Goal: Information Seeking & Learning: Learn about a topic

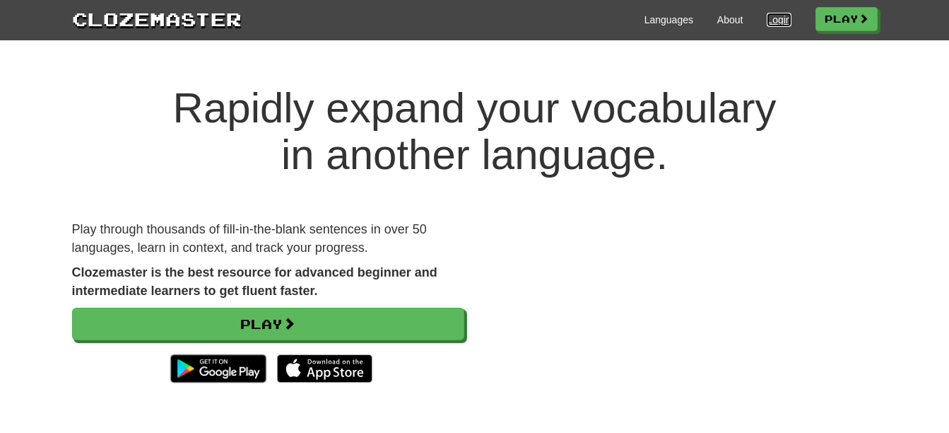
click at [771, 20] on link "Login" at bounding box center [779, 20] width 24 height 14
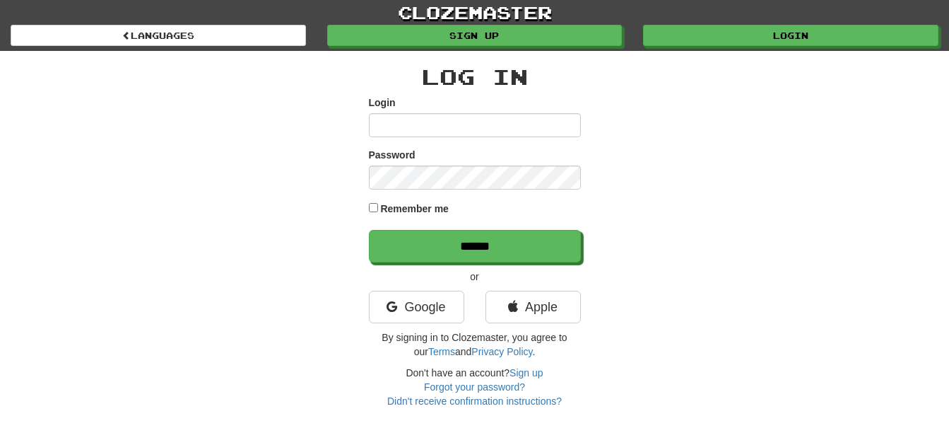
click at [444, 129] on input "Login" at bounding box center [475, 125] width 212 height 24
type input "**********"
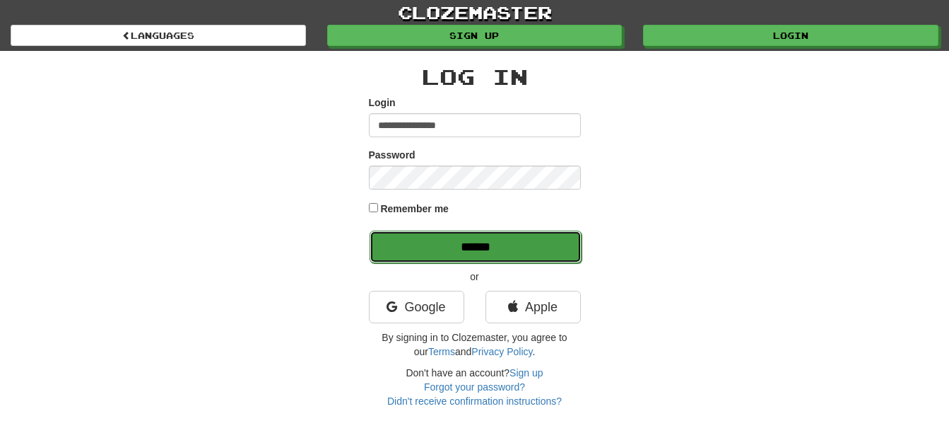
click at [448, 244] on input "******" at bounding box center [476, 246] width 212 height 33
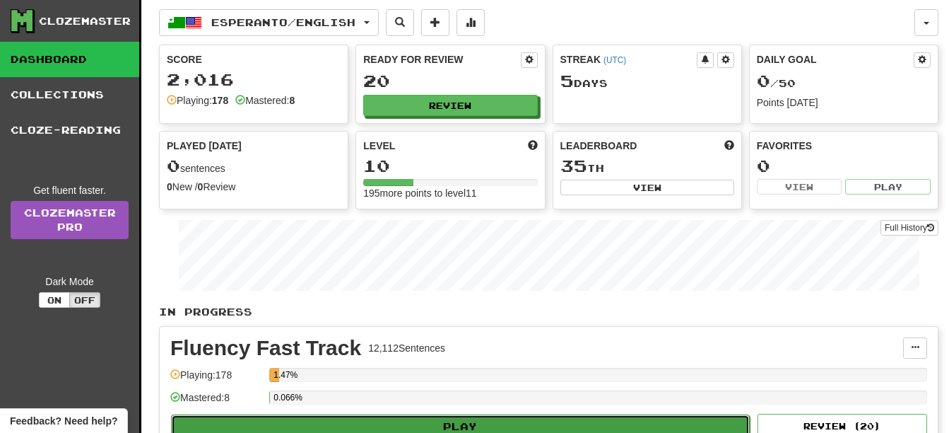
click at [526, 421] on button "Play" at bounding box center [460, 426] width 579 height 24
select select "**"
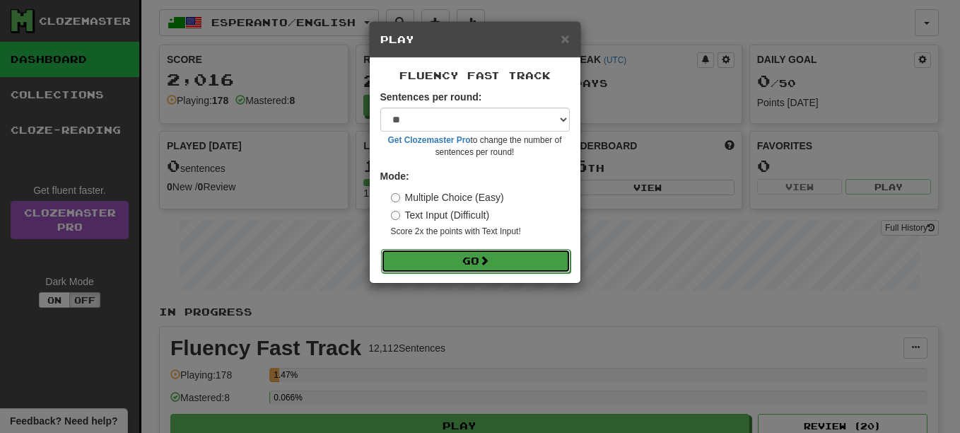
click at [493, 258] on button "Go" at bounding box center [475, 261] width 189 height 24
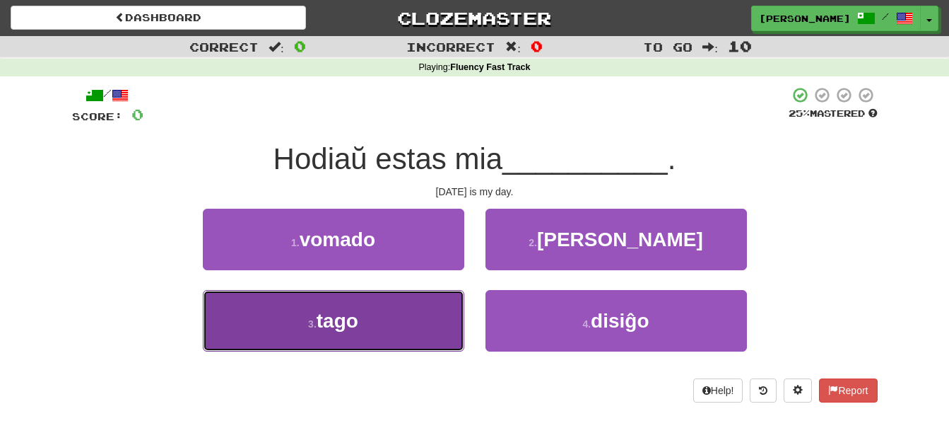
click at [380, 329] on button "3 . tago" at bounding box center [333, 320] width 261 height 61
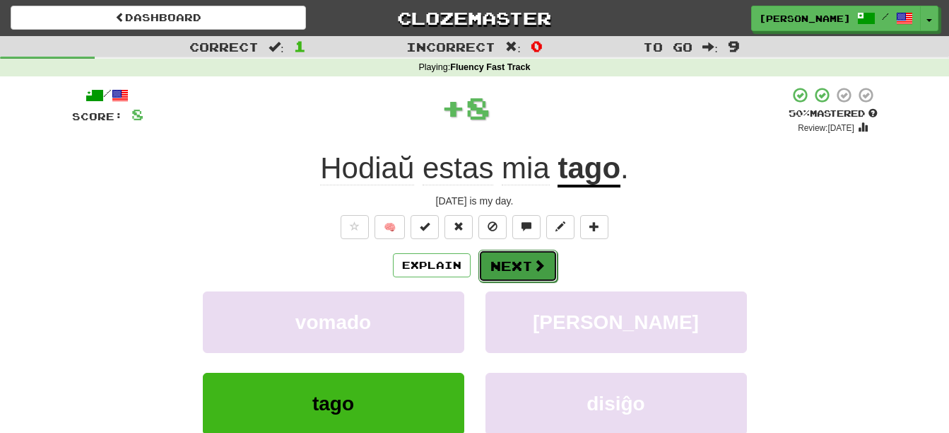
click at [503, 271] on button "Next" at bounding box center [517, 265] width 79 height 33
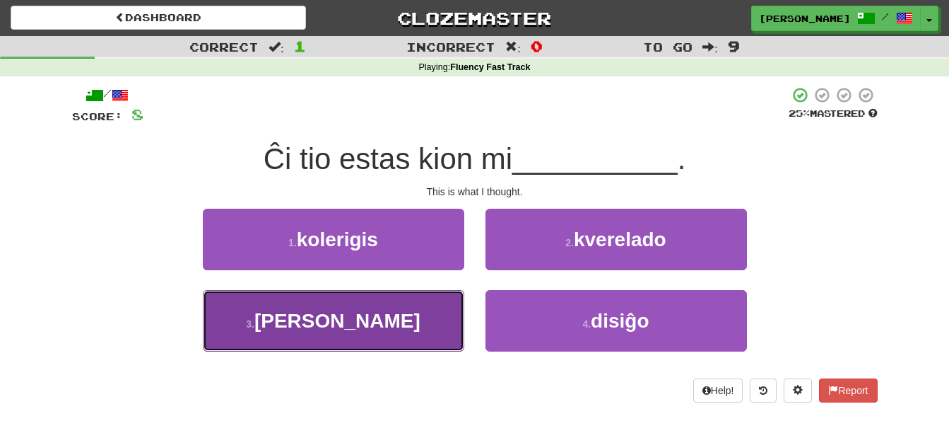
click at [382, 339] on button "3 . pensis" at bounding box center [333, 320] width 261 height 61
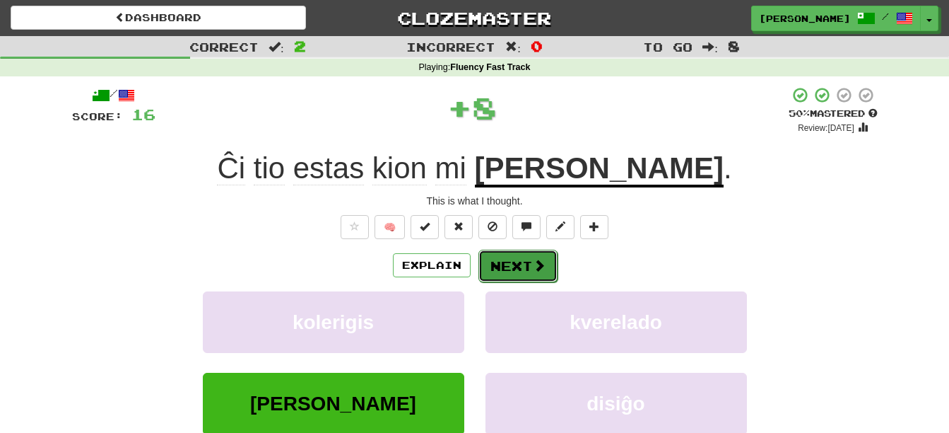
click at [507, 266] on button "Next" at bounding box center [517, 265] width 79 height 33
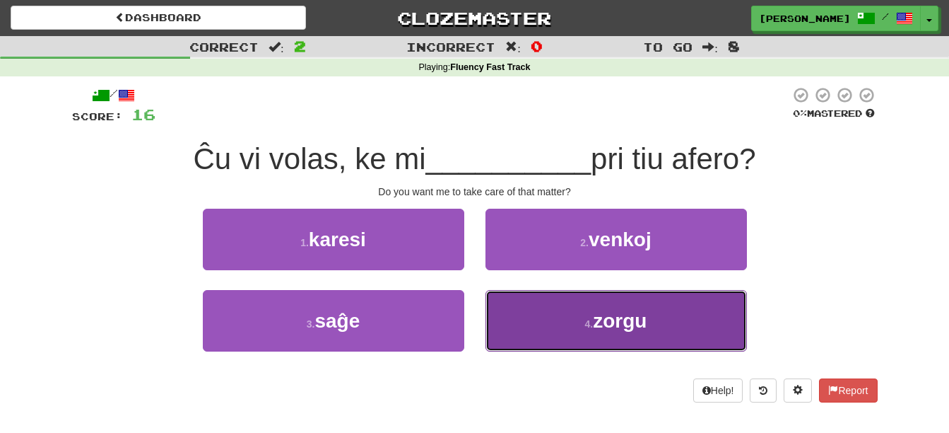
click at [514, 337] on button "4 . zorgu" at bounding box center [616, 320] width 261 height 61
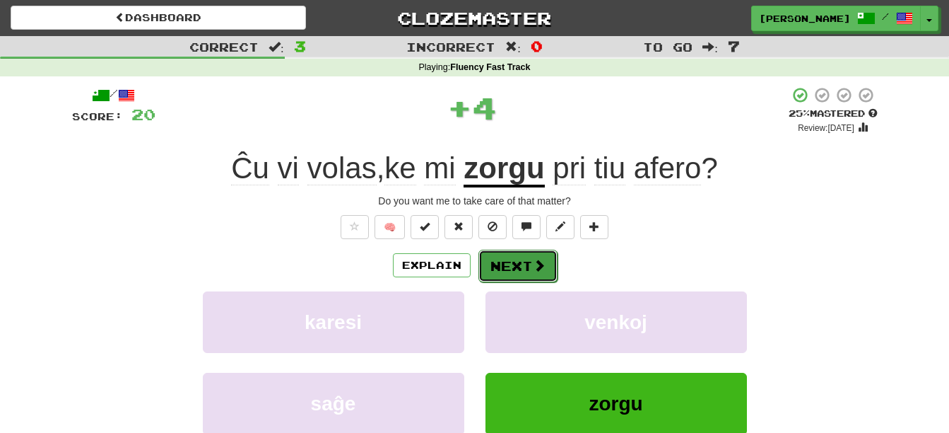
click at [507, 269] on button "Next" at bounding box center [517, 265] width 79 height 33
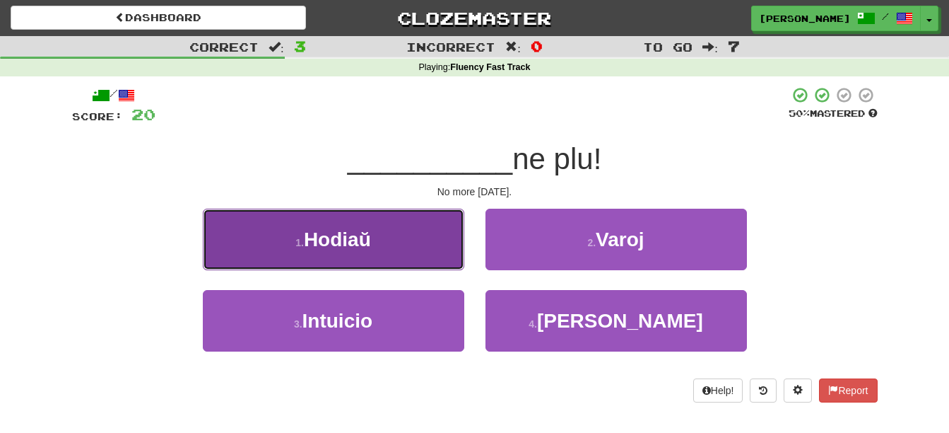
click at [362, 257] on button "1 . Hodiaŭ" at bounding box center [333, 238] width 261 height 61
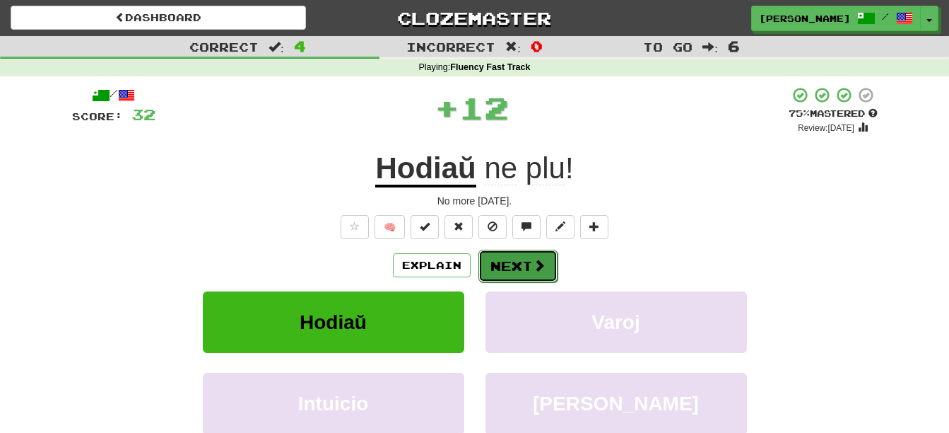
click at [521, 271] on button "Next" at bounding box center [517, 265] width 79 height 33
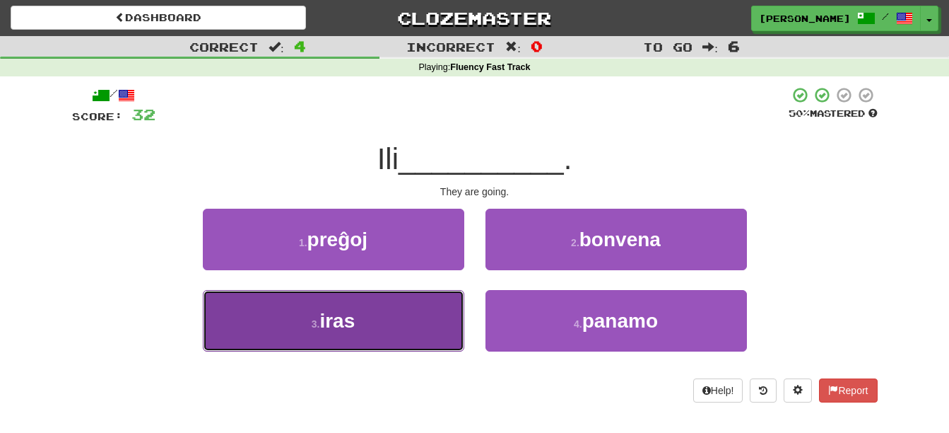
click at [416, 315] on button "3 . iras" at bounding box center [333, 320] width 261 height 61
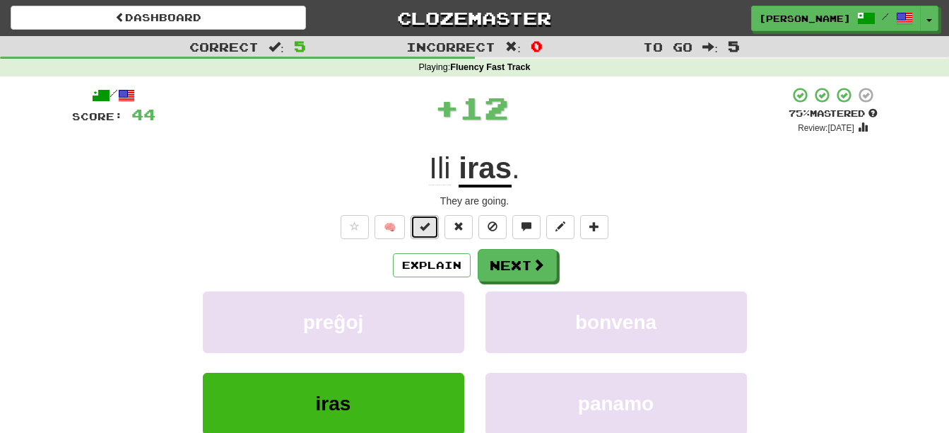
click at [423, 228] on span at bounding box center [425, 226] width 10 height 10
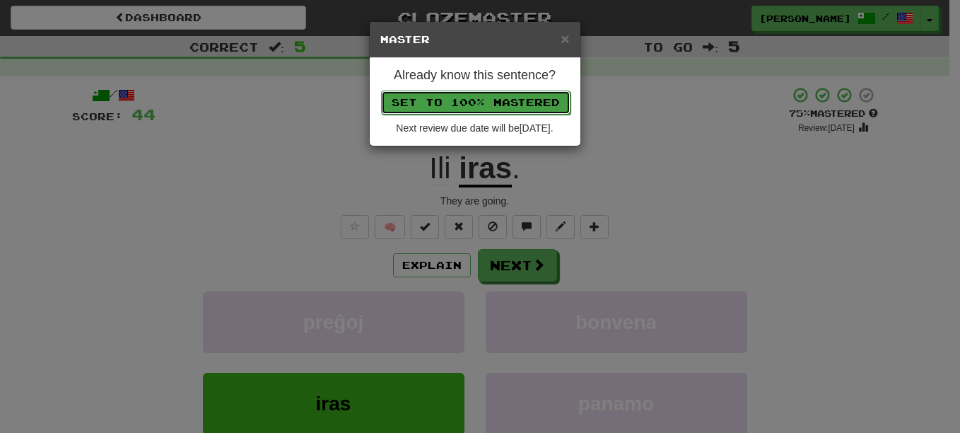
click at [442, 95] on button "Set to 100% Mastered" at bounding box center [475, 102] width 189 height 24
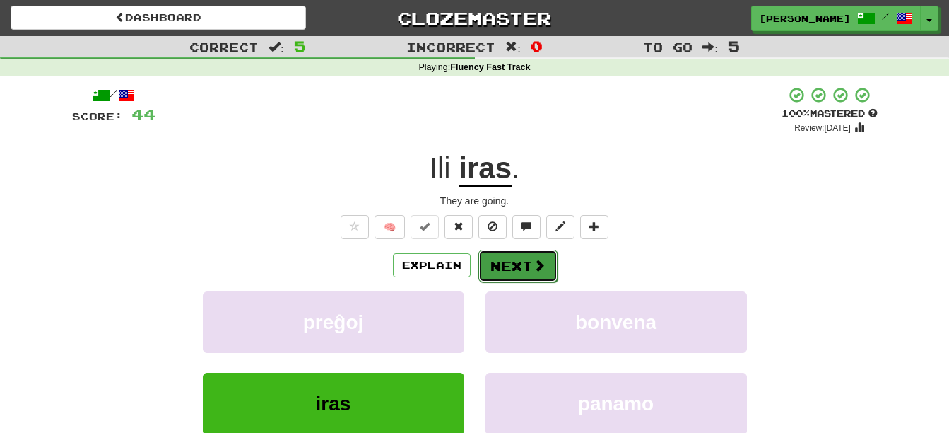
click at [529, 267] on button "Next" at bounding box center [517, 265] width 79 height 33
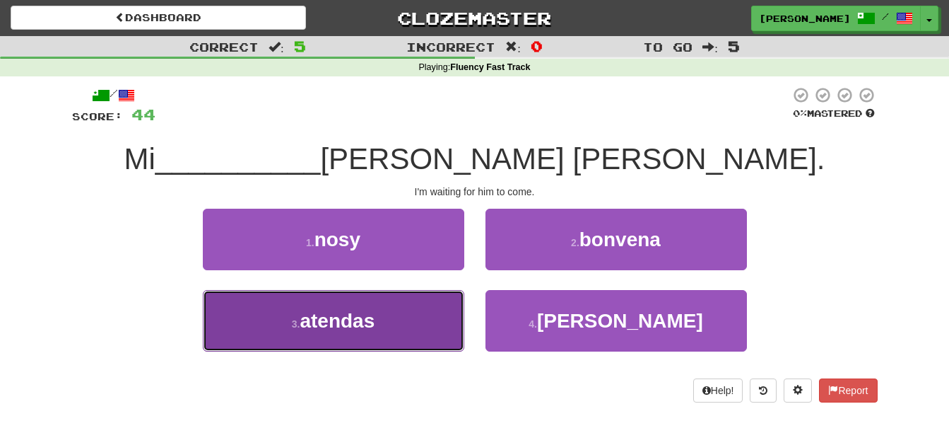
click at [324, 329] on span "atendas" at bounding box center [337, 321] width 75 height 22
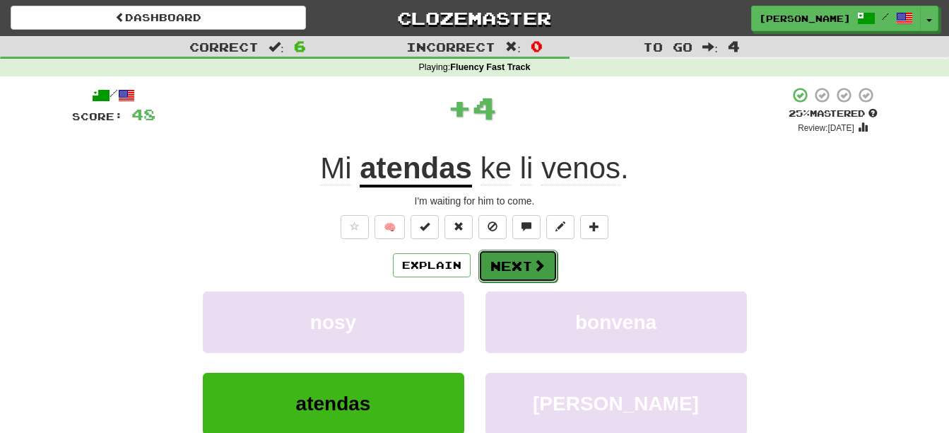
click at [505, 259] on button "Next" at bounding box center [517, 265] width 79 height 33
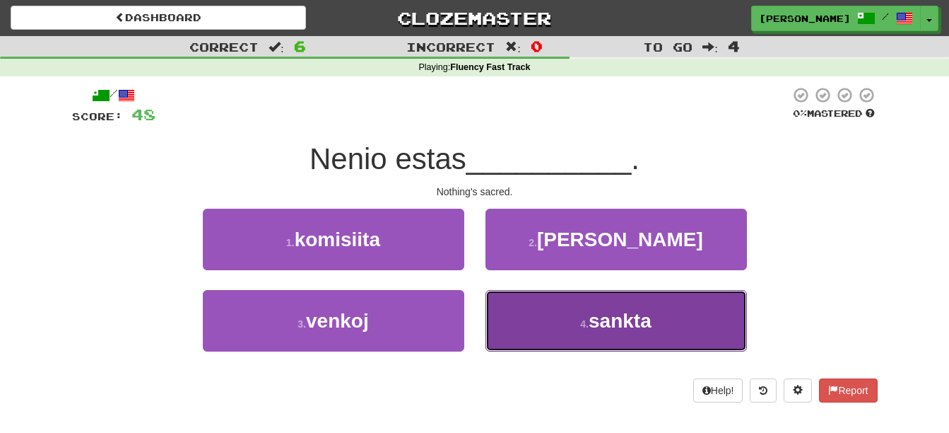
click at [543, 327] on button "4 . sankta" at bounding box center [616, 320] width 261 height 61
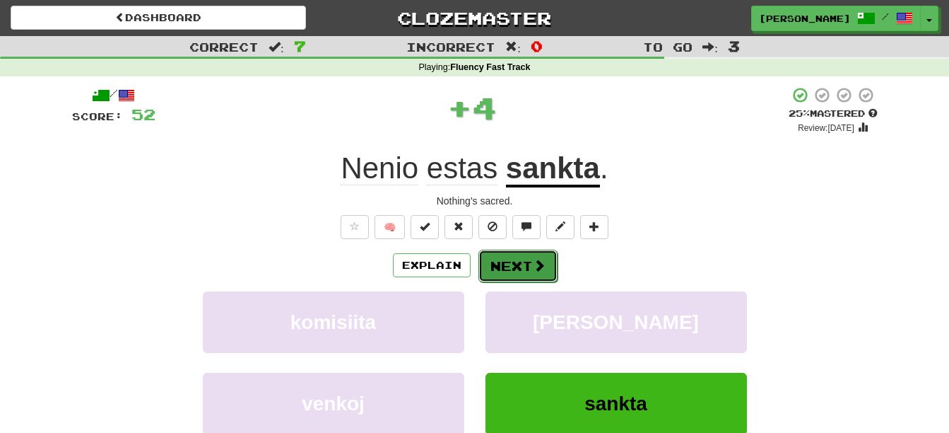
click at [522, 256] on button "Next" at bounding box center [517, 265] width 79 height 33
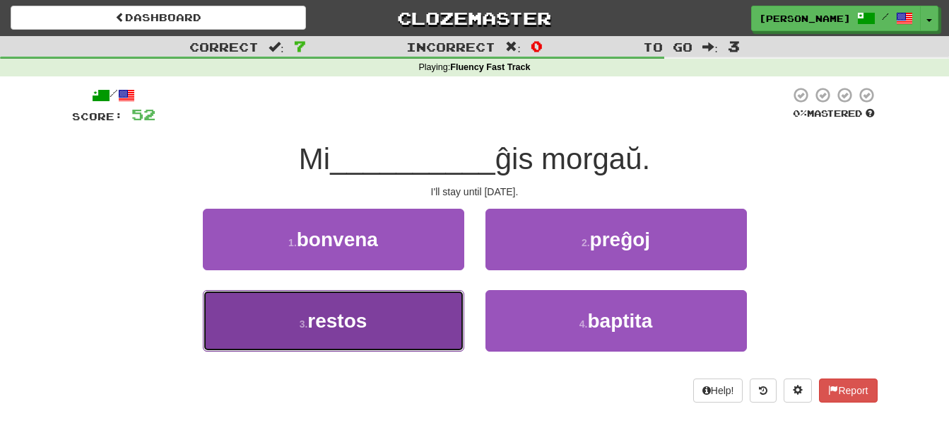
click at [400, 331] on button "3 . restos" at bounding box center [333, 320] width 261 height 61
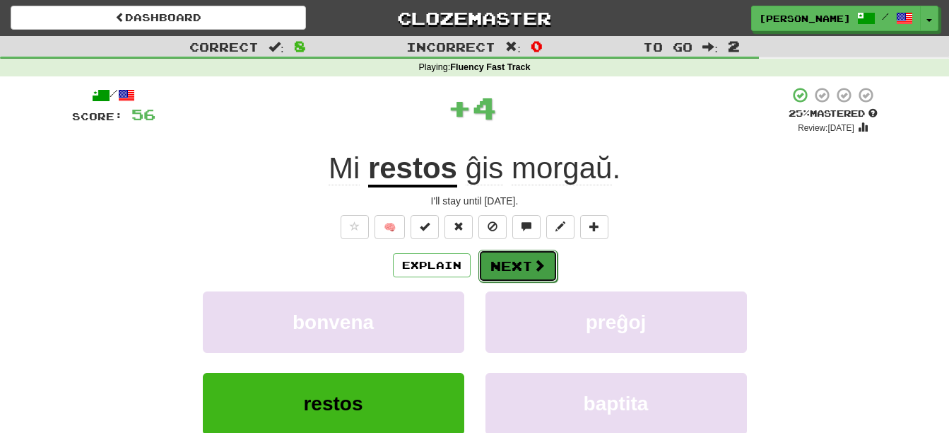
click at [516, 267] on button "Next" at bounding box center [517, 265] width 79 height 33
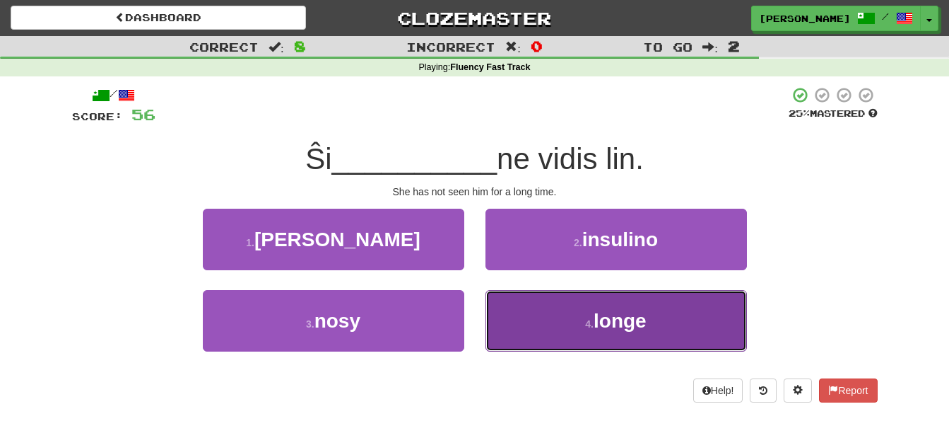
click at [515, 327] on button "4 . longe" at bounding box center [616, 320] width 261 height 61
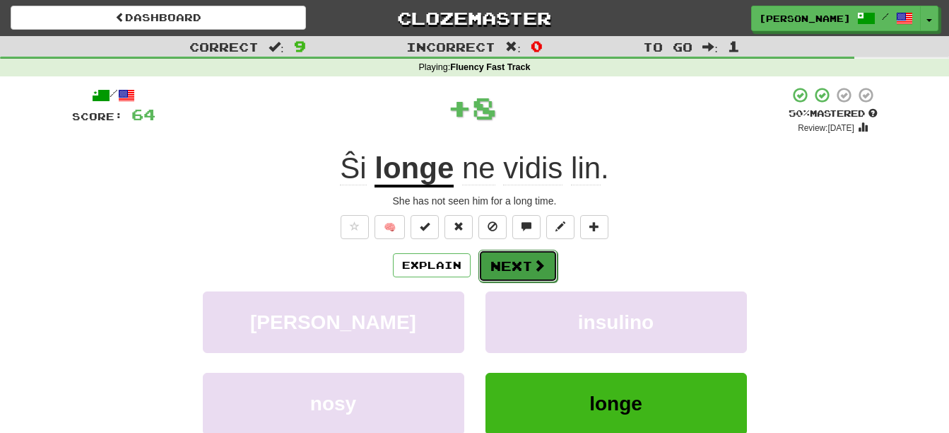
click at [515, 271] on button "Next" at bounding box center [517, 265] width 79 height 33
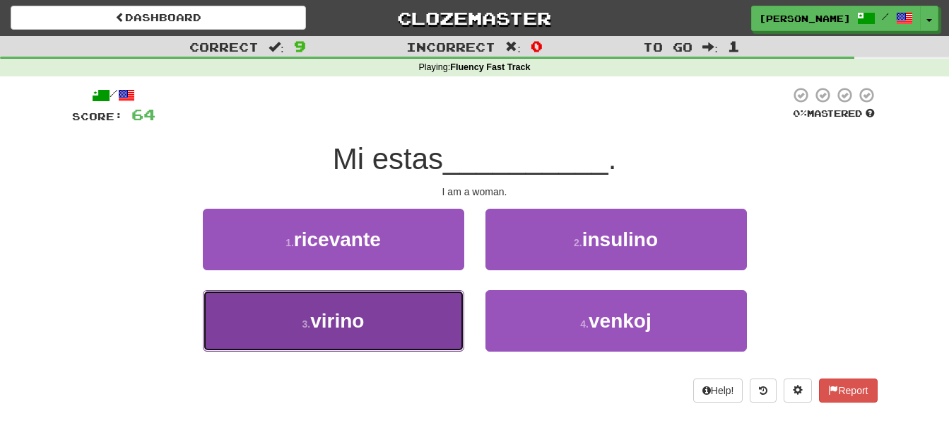
click at [418, 334] on button "3 . virino" at bounding box center [333, 320] width 261 height 61
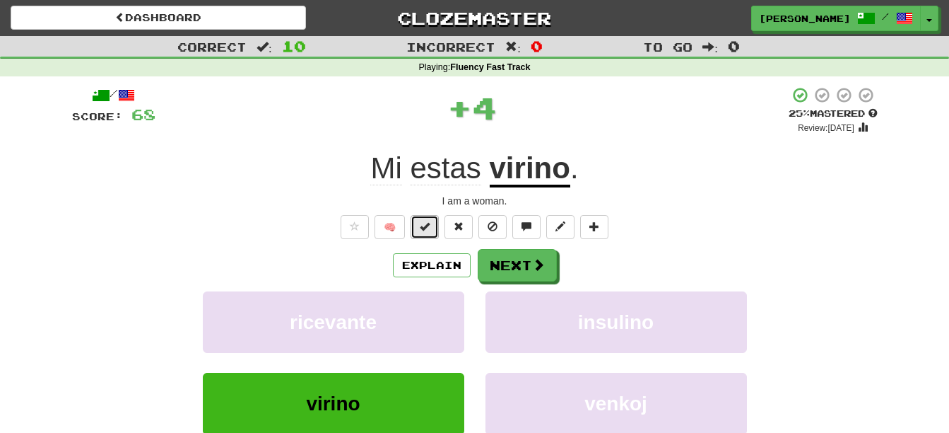
click at [430, 233] on button at bounding box center [425, 227] width 28 height 24
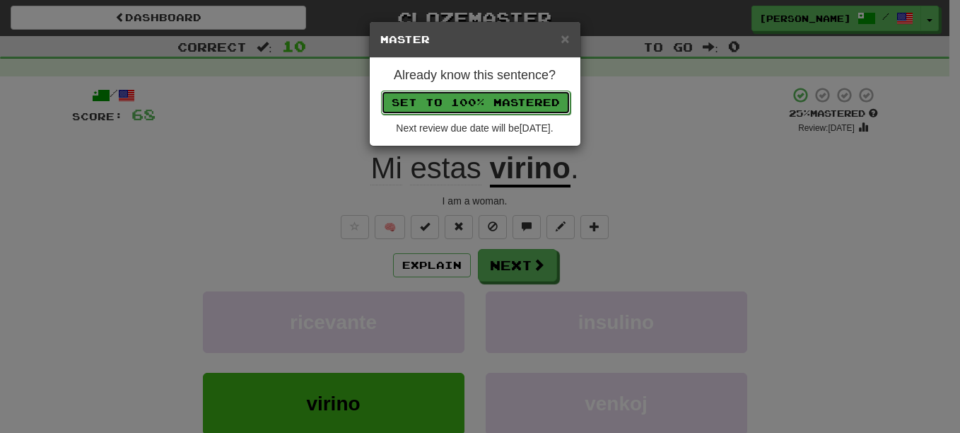
click at [471, 101] on button "Set to 100% Mastered" at bounding box center [475, 102] width 189 height 24
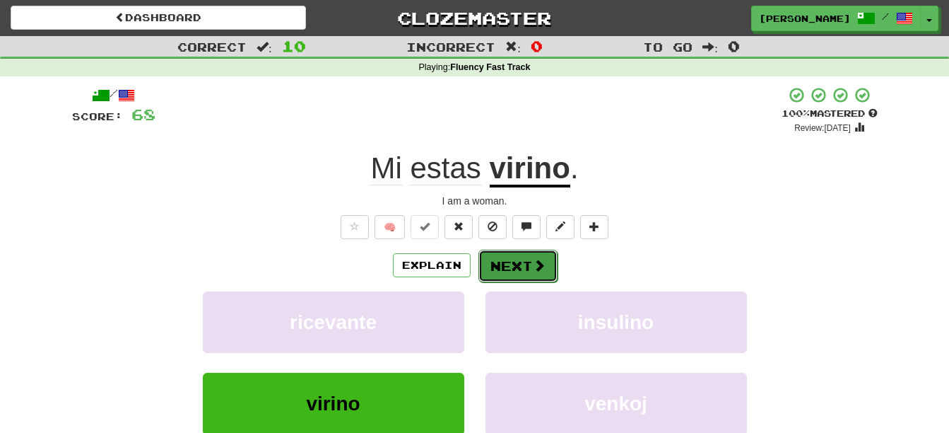
click at [529, 264] on button "Next" at bounding box center [517, 265] width 79 height 33
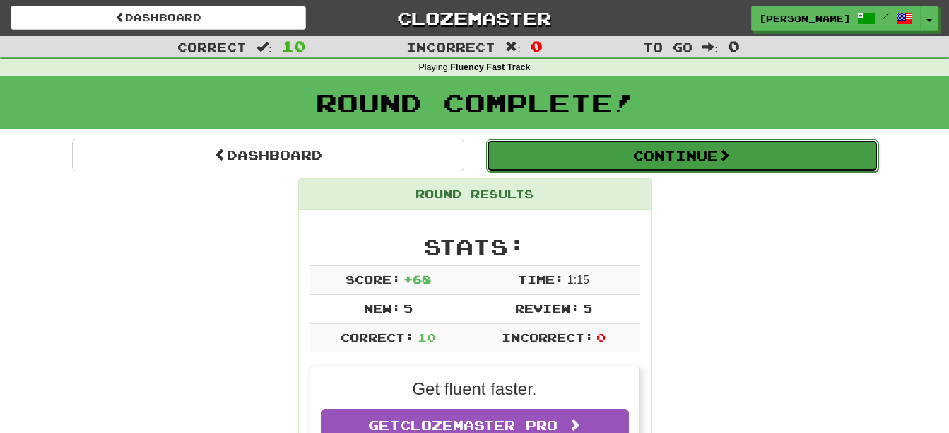
click at [653, 147] on button "Continue" at bounding box center [682, 155] width 392 height 33
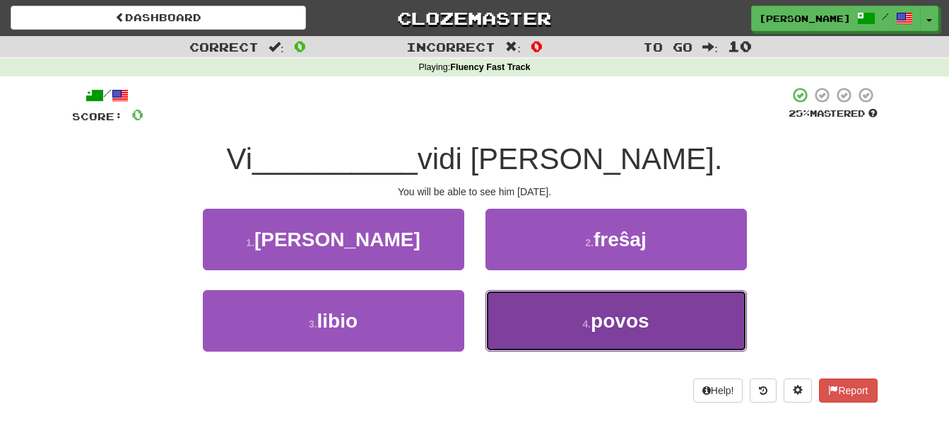
click at [610, 311] on span "povos" at bounding box center [620, 321] width 58 height 22
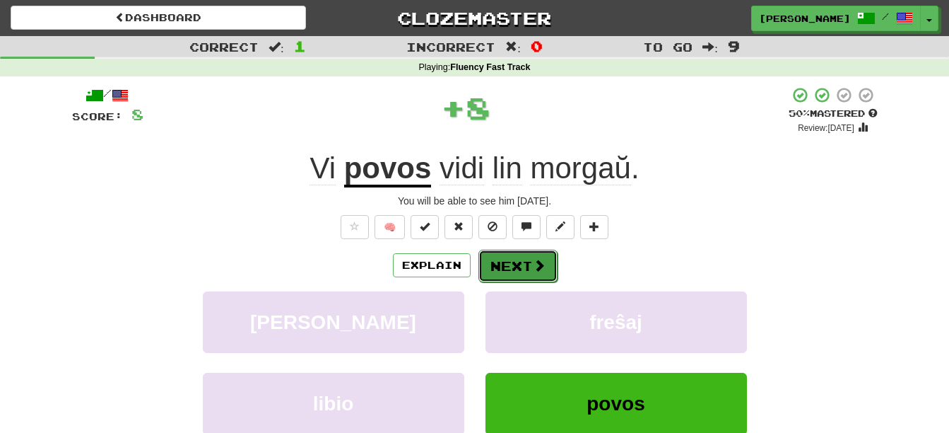
click at [530, 264] on button "Next" at bounding box center [517, 265] width 79 height 33
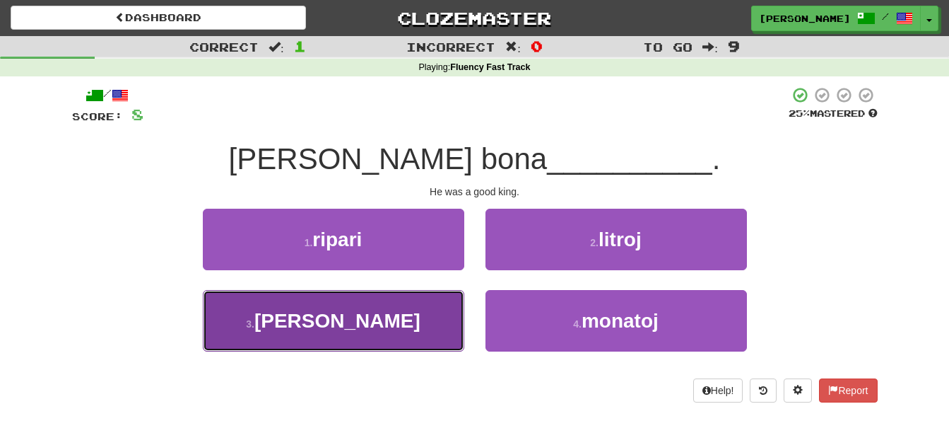
click at [366, 325] on button "3 . reĝo" at bounding box center [333, 320] width 261 height 61
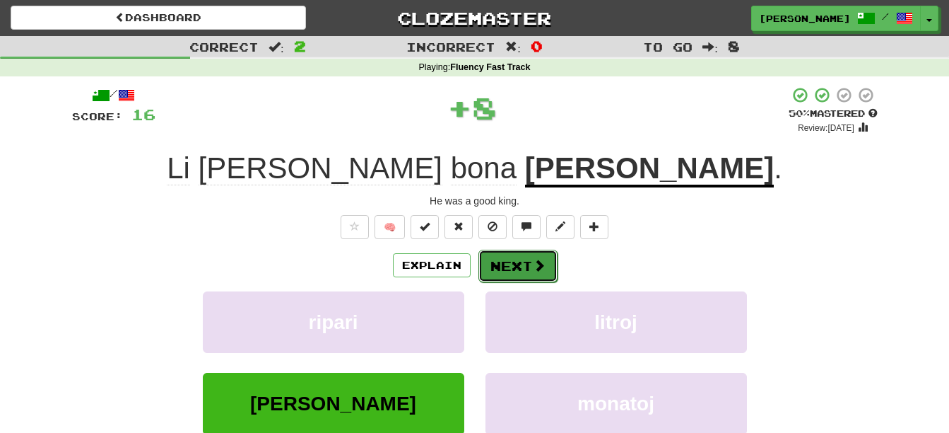
click at [524, 265] on button "Next" at bounding box center [517, 265] width 79 height 33
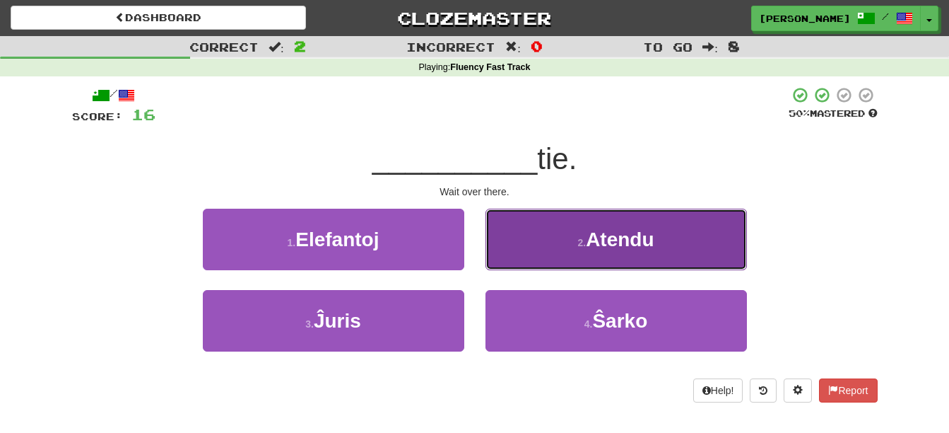
click at [604, 257] on button "2 . Atendu" at bounding box center [616, 238] width 261 height 61
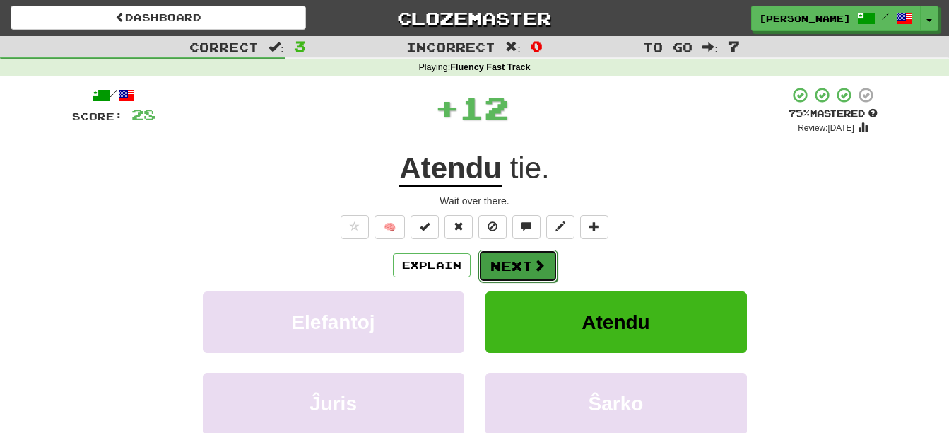
click at [543, 266] on span at bounding box center [539, 265] width 13 height 13
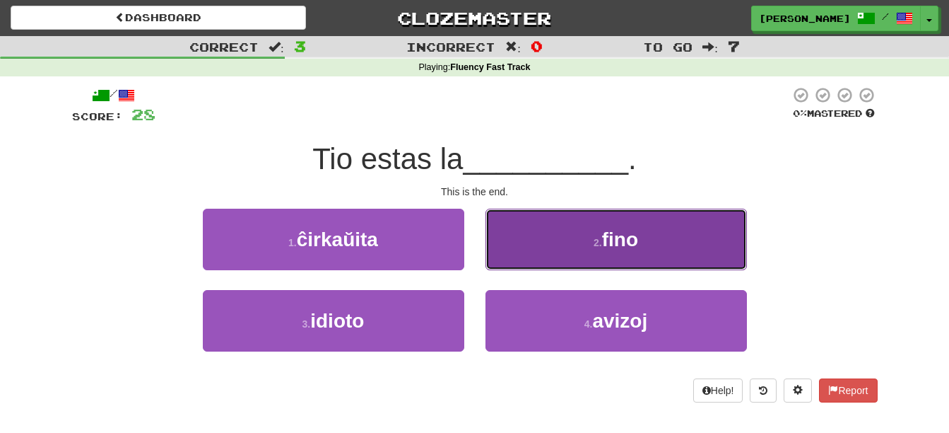
click at [568, 252] on button "2 . fino" at bounding box center [616, 238] width 261 height 61
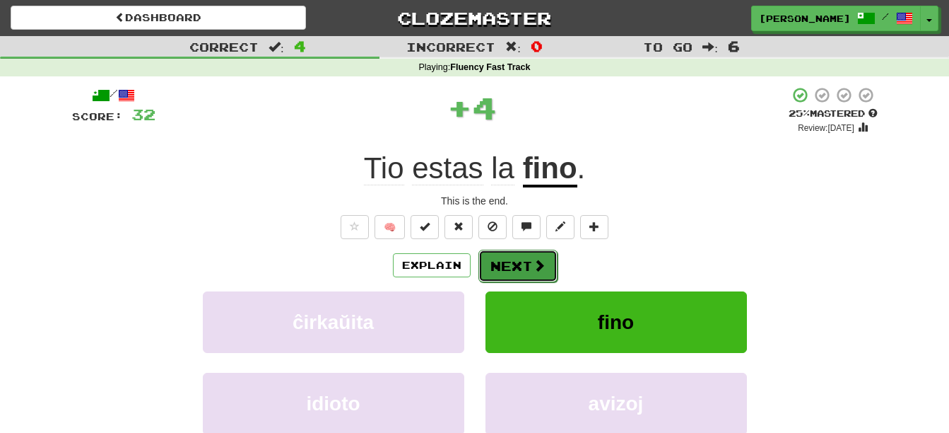
click at [515, 256] on button "Next" at bounding box center [517, 265] width 79 height 33
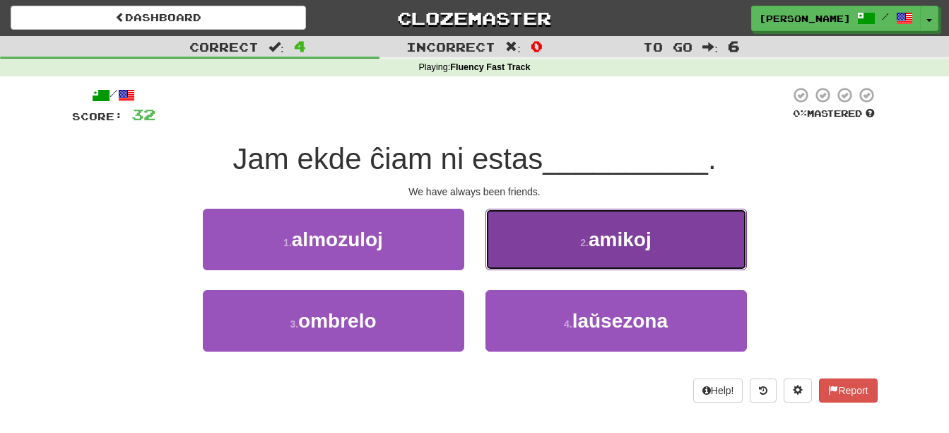
click at [613, 246] on span "amikoj" at bounding box center [620, 239] width 63 height 22
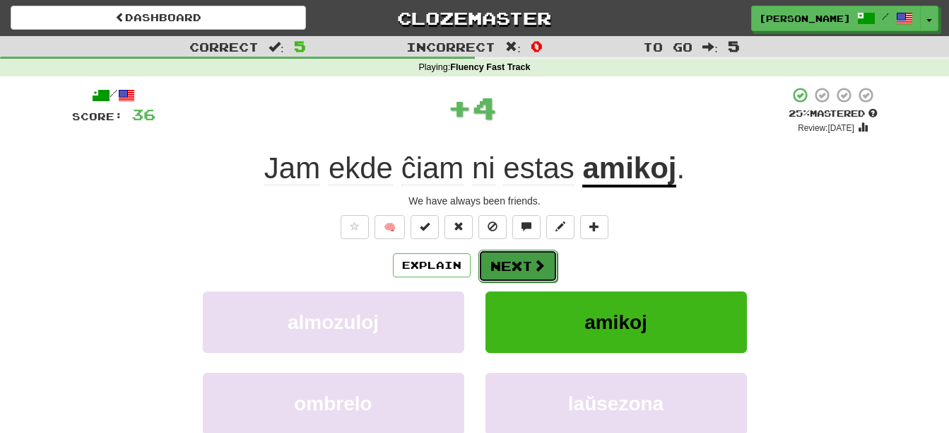
click at [517, 261] on button "Next" at bounding box center [517, 265] width 79 height 33
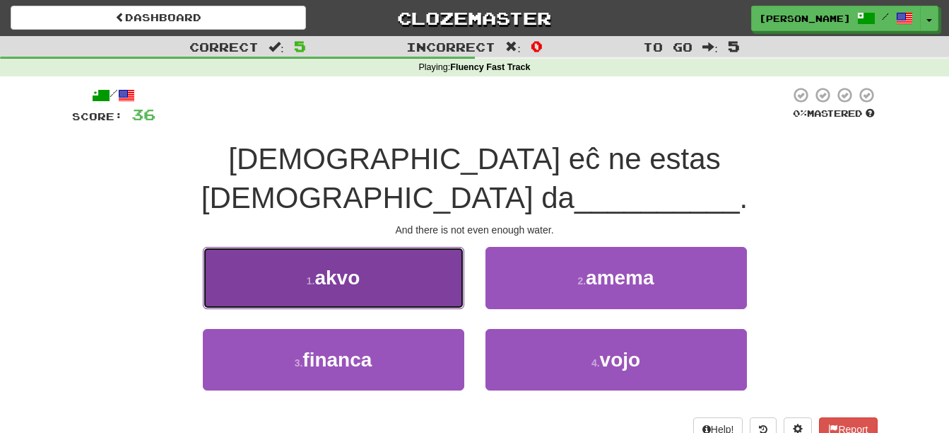
click at [428, 247] on button "1 . akvo" at bounding box center [333, 277] width 261 height 61
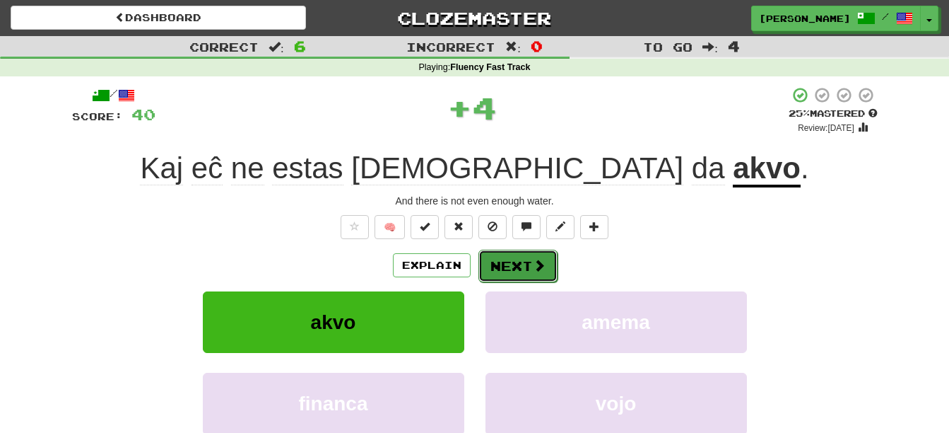
click at [512, 261] on button "Next" at bounding box center [517, 265] width 79 height 33
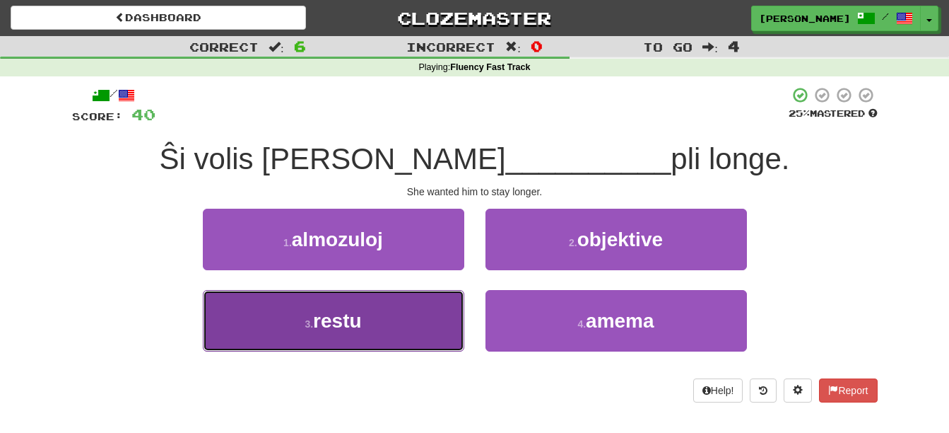
click at [389, 331] on button "3 . restu" at bounding box center [333, 320] width 261 height 61
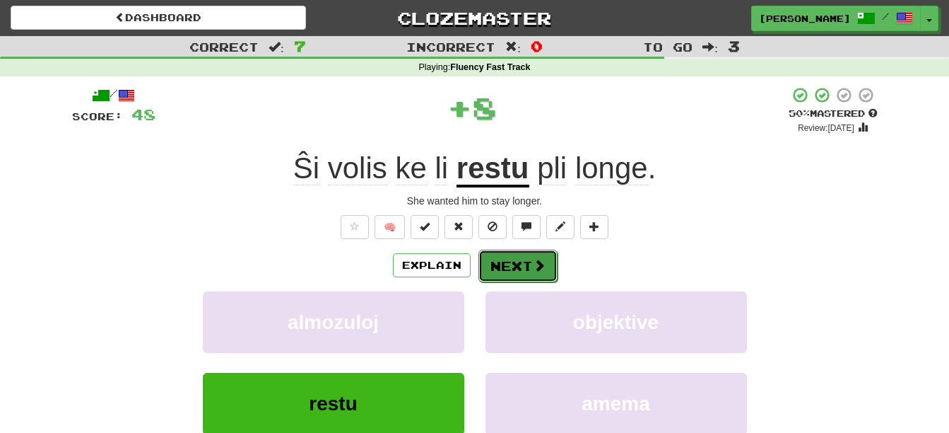
click at [528, 255] on button "Next" at bounding box center [517, 265] width 79 height 33
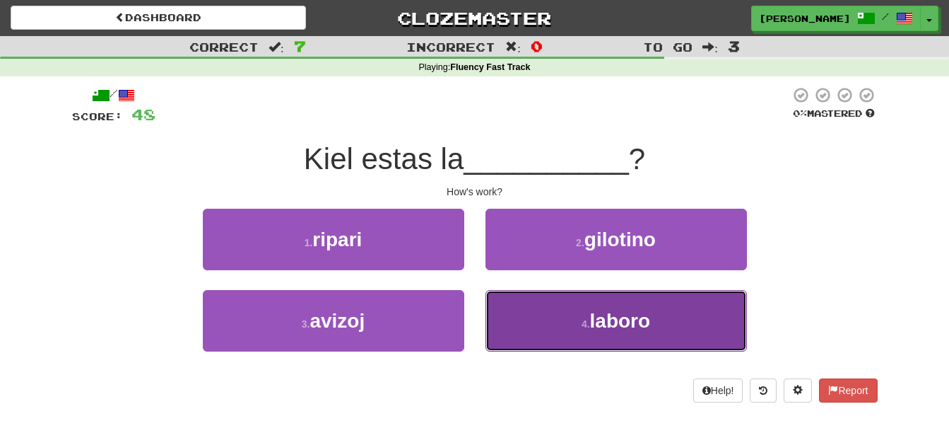
click at [566, 329] on button "4 . laboro" at bounding box center [616, 320] width 261 height 61
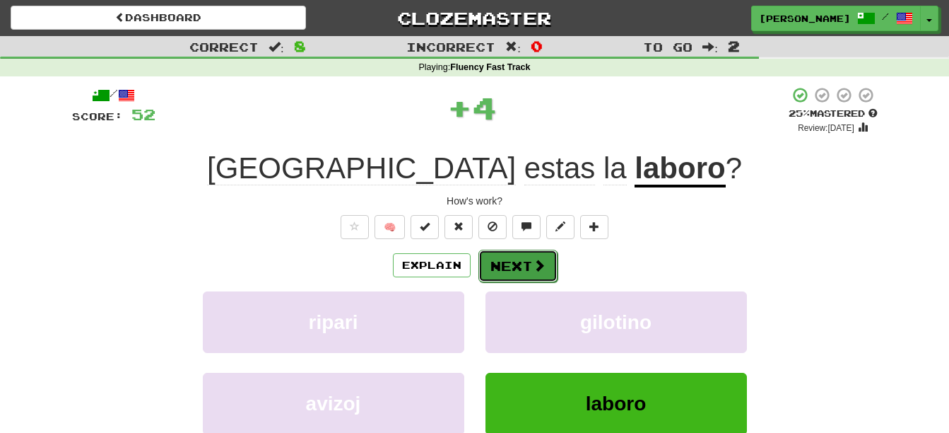
click at [505, 261] on button "Next" at bounding box center [517, 265] width 79 height 33
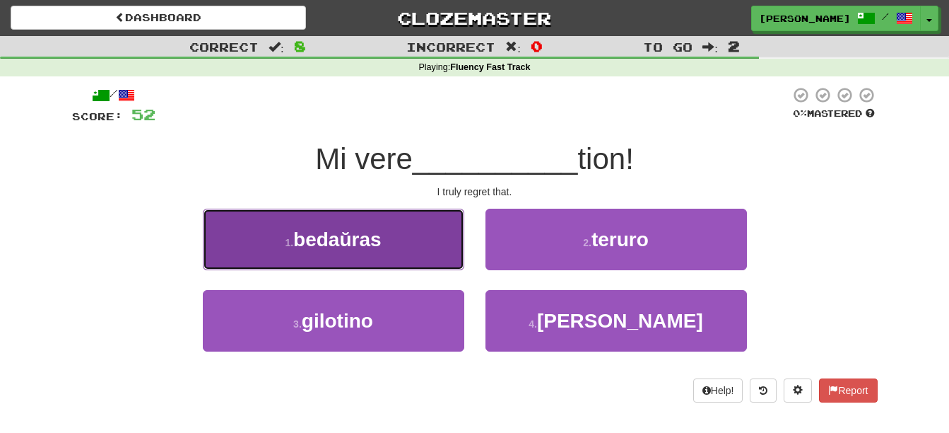
click at [394, 258] on button "1 . bedaŭras" at bounding box center [333, 238] width 261 height 61
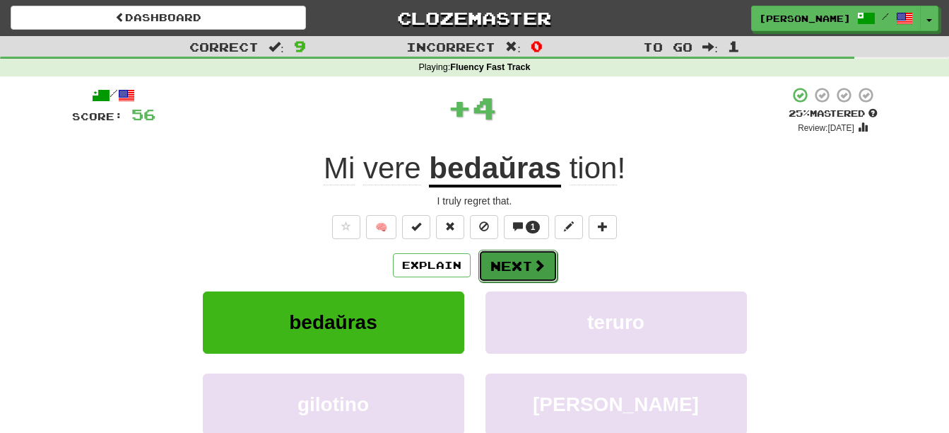
click at [505, 259] on button "Next" at bounding box center [517, 265] width 79 height 33
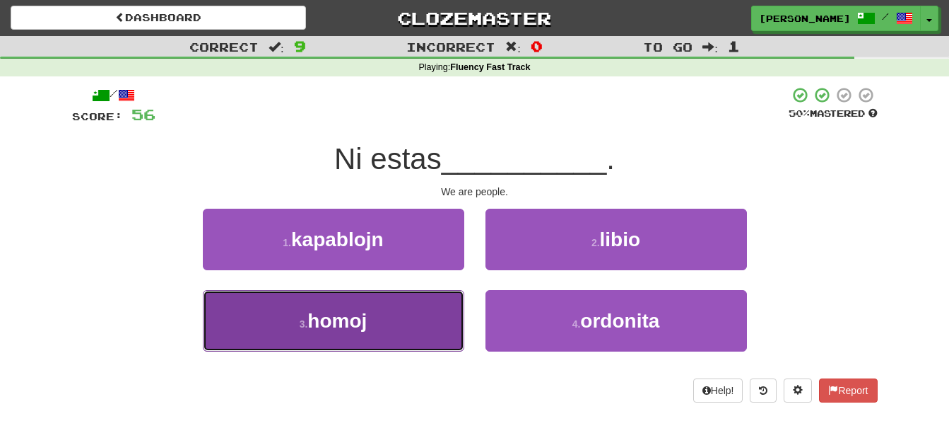
click at [404, 327] on button "3 . homoj" at bounding box center [333, 320] width 261 height 61
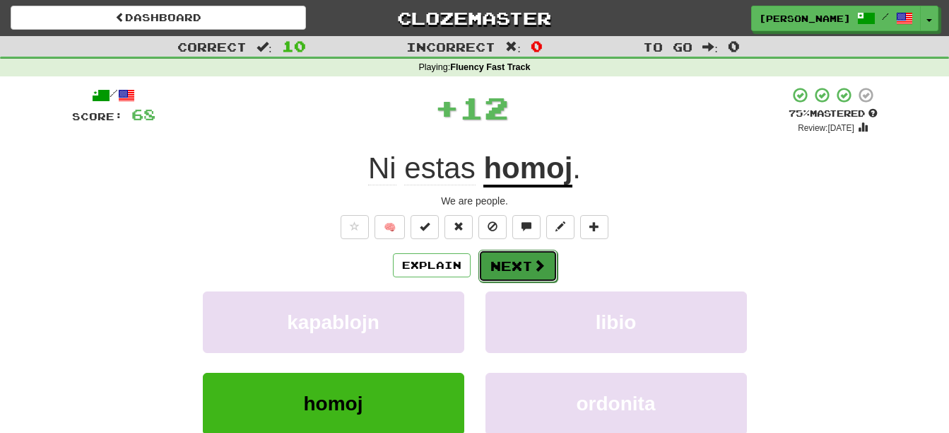
click at [501, 269] on button "Next" at bounding box center [517, 265] width 79 height 33
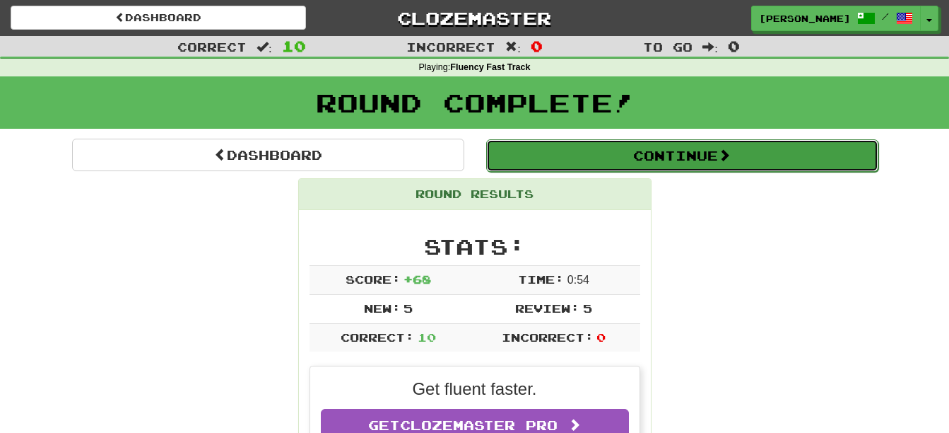
click at [646, 155] on button "Continue" at bounding box center [682, 155] width 392 height 33
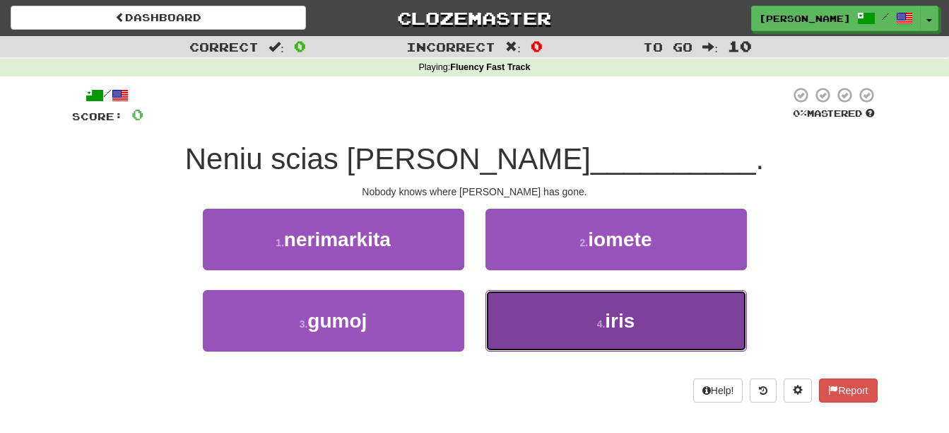
click at [693, 324] on button "4 . iris" at bounding box center [616, 320] width 261 height 61
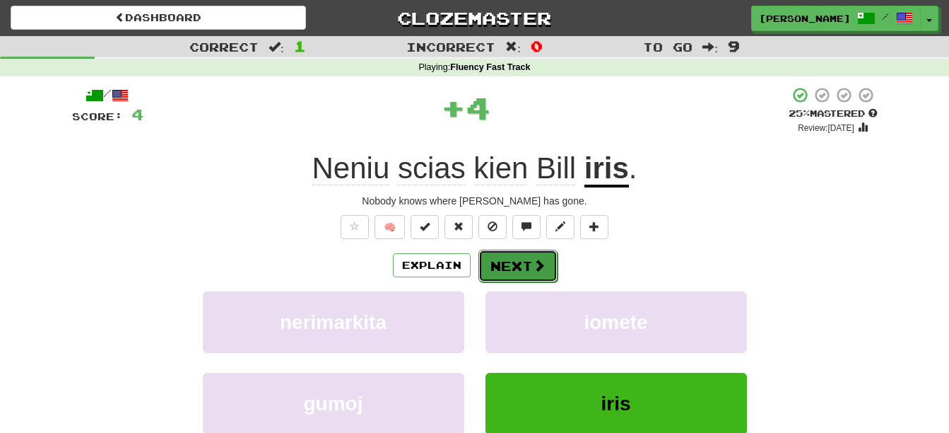
click at [519, 264] on button "Next" at bounding box center [517, 265] width 79 height 33
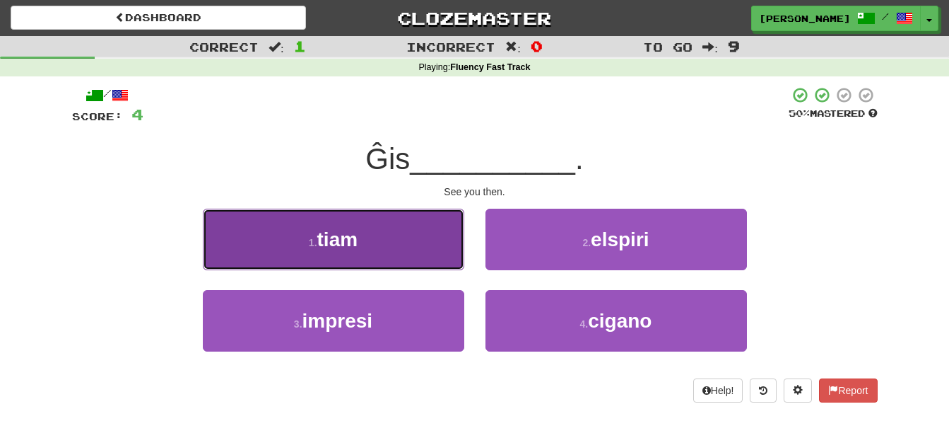
click at [430, 243] on button "1 . tiam" at bounding box center [333, 238] width 261 height 61
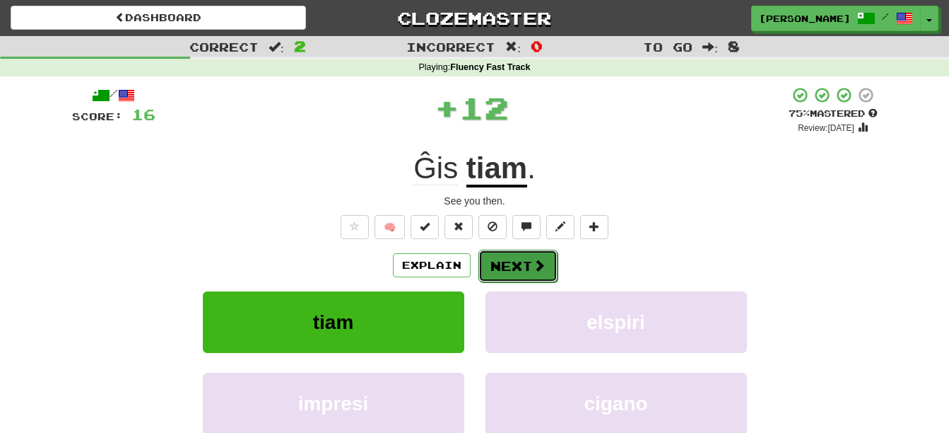
click at [503, 250] on button "Next" at bounding box center [517, 265] width 79 height 33
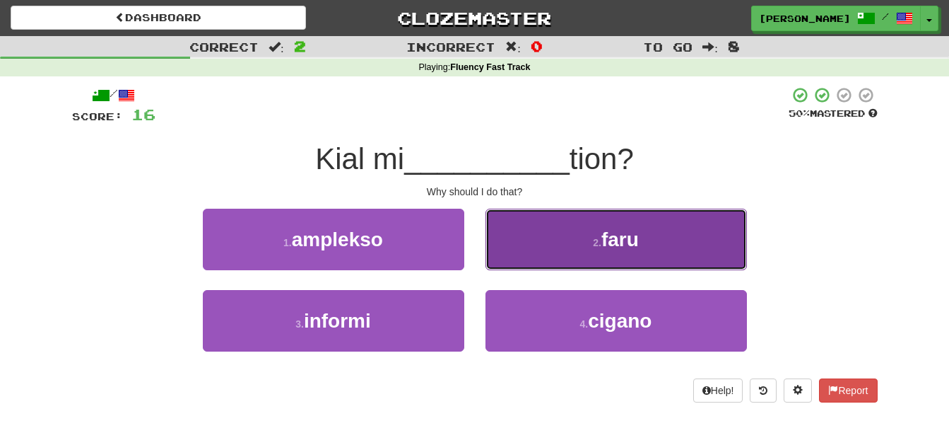
click at [560, 246] on button "2 . faru" at bounding box center [616, 238] width 261 height 61
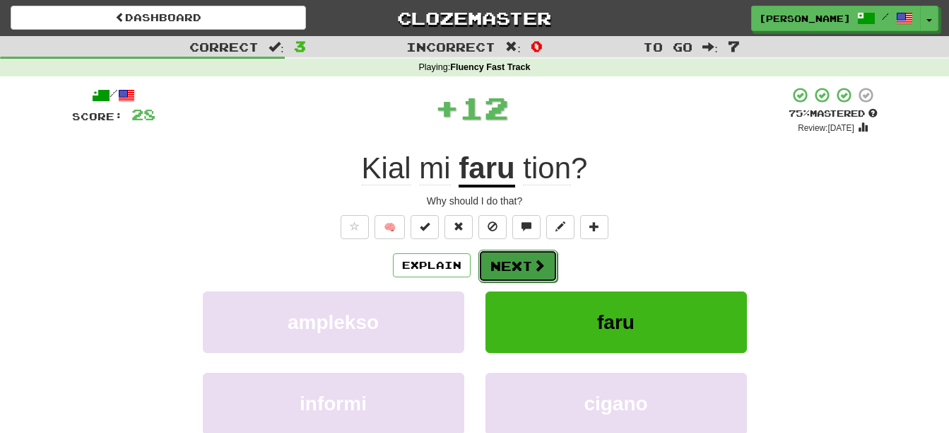
click at [530, 255] on button "Next" at bounding box center [517, 265] width 79 height 33
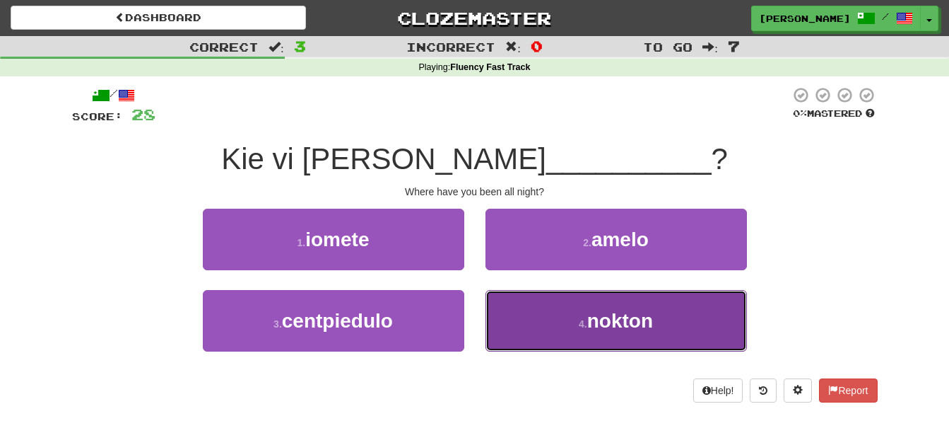
click at [589, 331] on button "4 . nokton" at bounding box center [616, 320] width 261 height 61
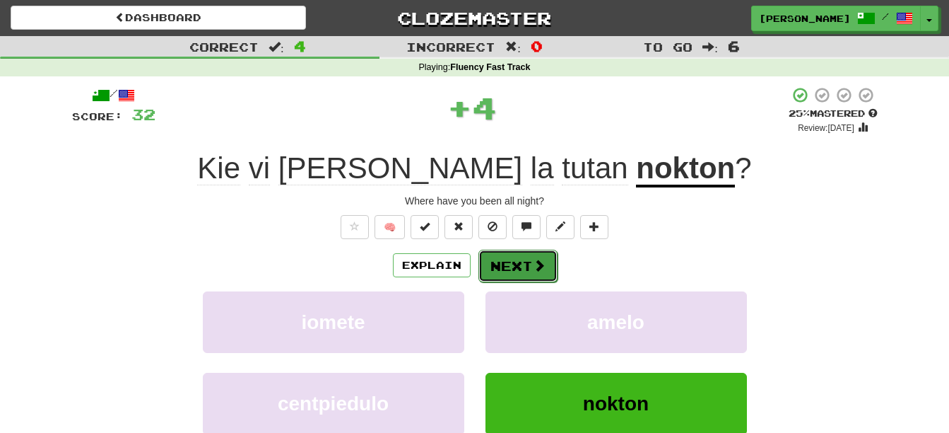
click at [515, 257] on button "Next" at bounding box center [517, 265] width 79 height 33
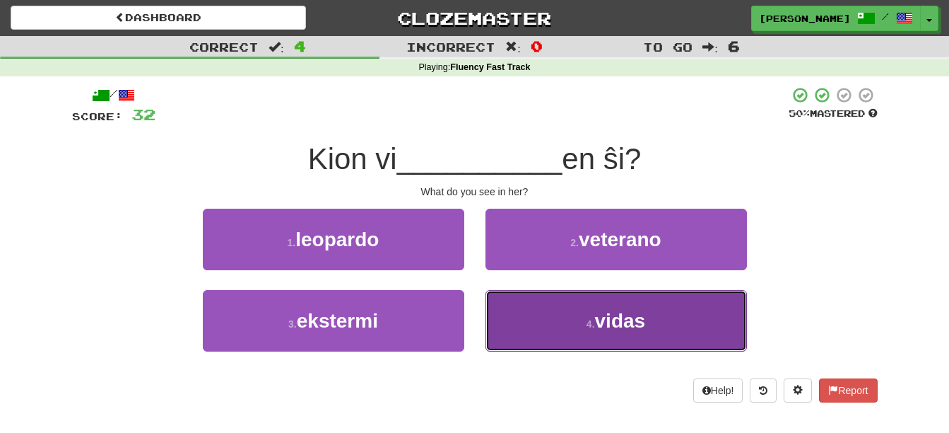
click at [618, 322] on span "vidas" at bounding box center [620, 321] width 51 height 22
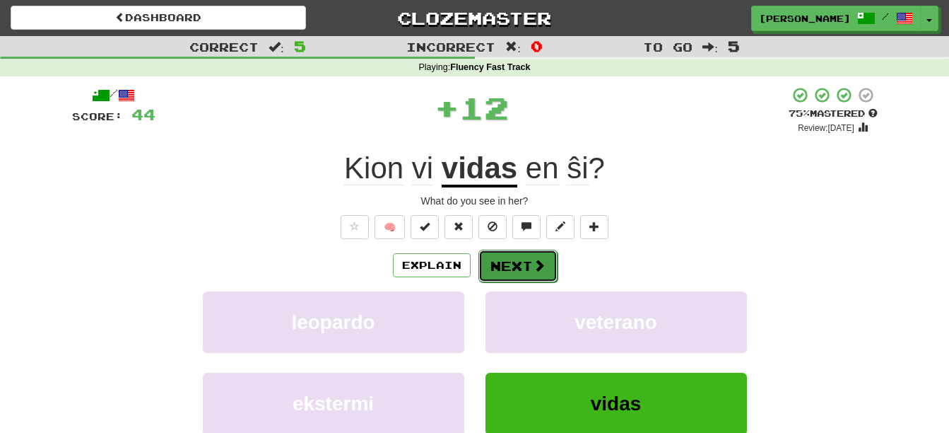
click at [530, 269] on button "Next" at bounding box center [517, 265] width 79 height 33
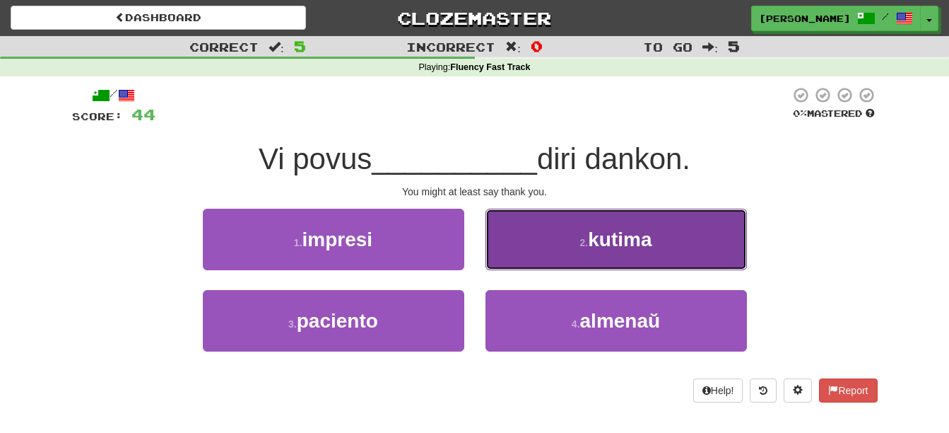
click at [695, 254] on button "2 . kutima" at bounding box center [616, 238] width 261 height 61
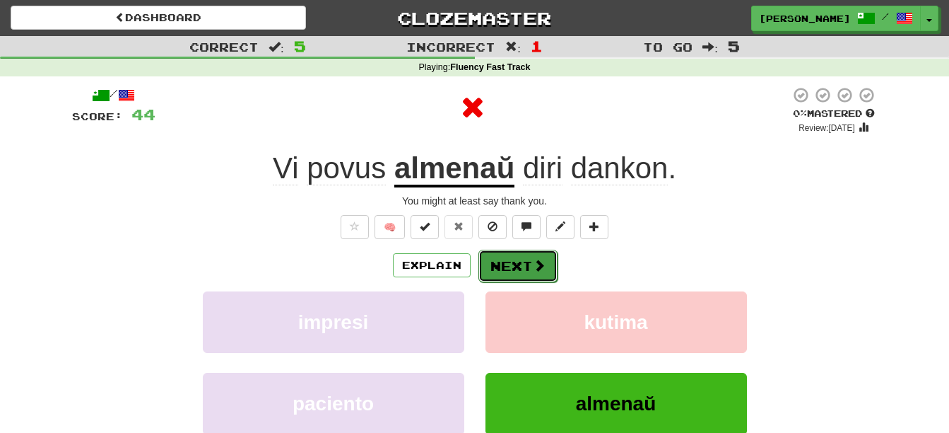
click at [530, 268] on button "Next" at bounding box center [517, 265] width 79 height 33
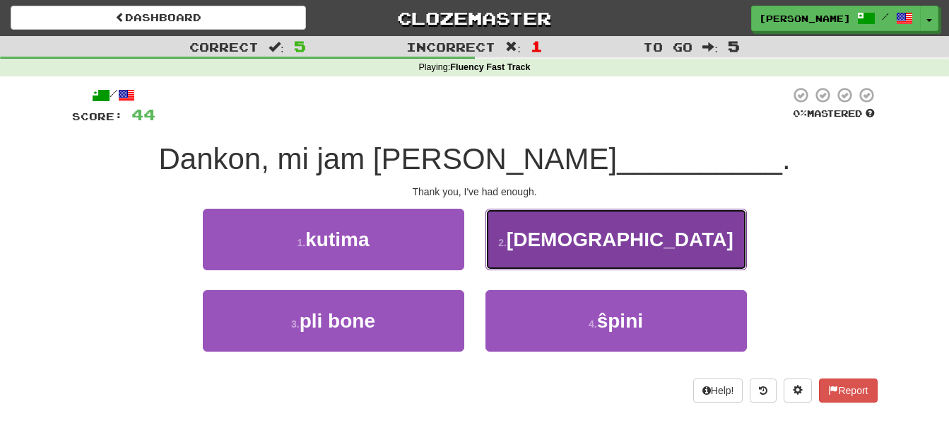
click at [594, 246] on span "sufiĉe" at bounding box center [620, 239] width 227 height 22
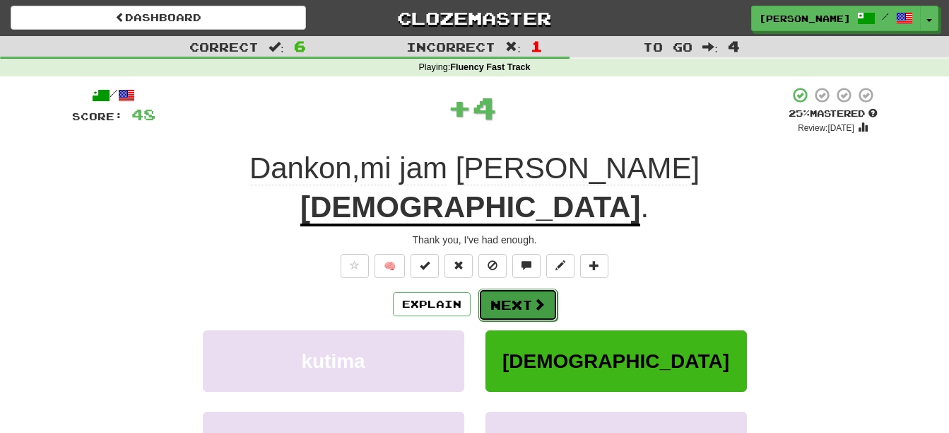
click at [543, 298] on span at bounding box center [539, 304] width 13 height 13
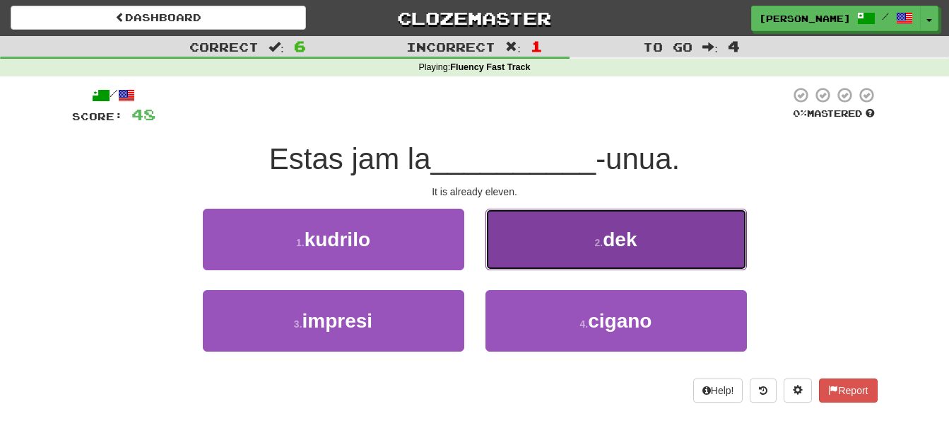
click at [541, 231] on button "2 . dek" at bounding box center [616, 238] width 261 height 61
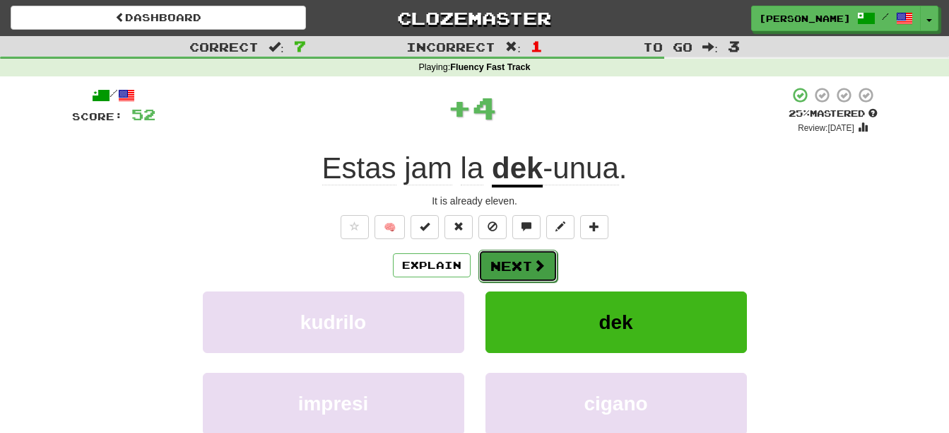
click at [517, 257] on button "Next" at bounding box center [517, 265] width 79 height 33
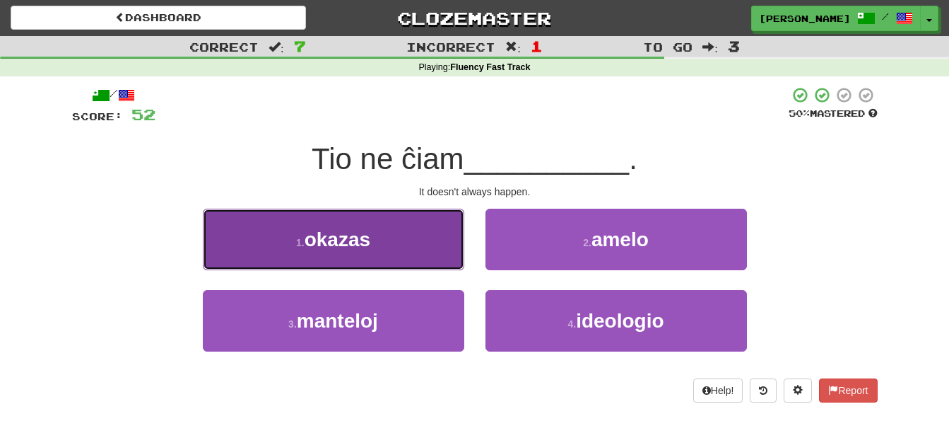
click at [407, 233] on button "1 . okazas" at bounding box center [333, 238] width 261 height 61
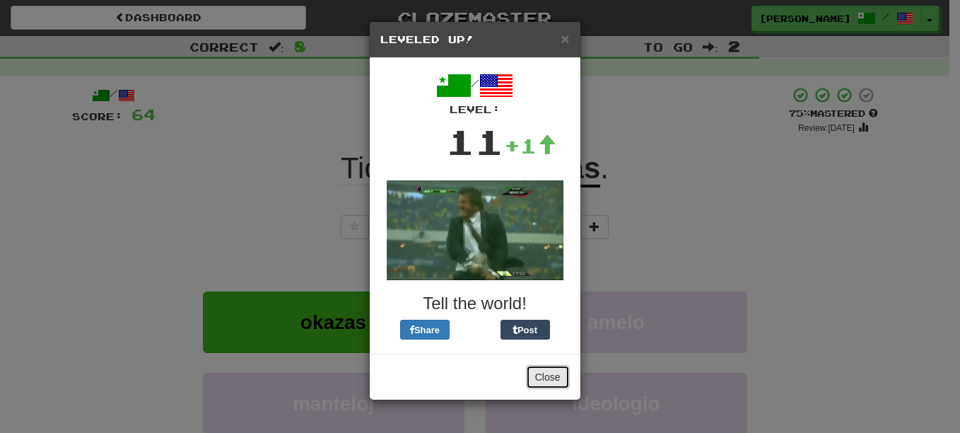
click at [544, 380] on button "Close" at bounding box center [548, 377] width 44 height 24
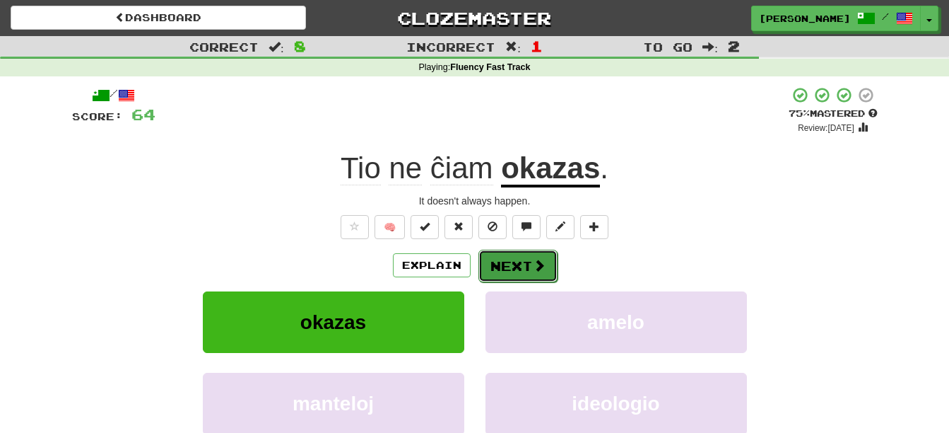
click at [527, 264] on button "Next" at bounding box center [517, 265] width 79 height 33
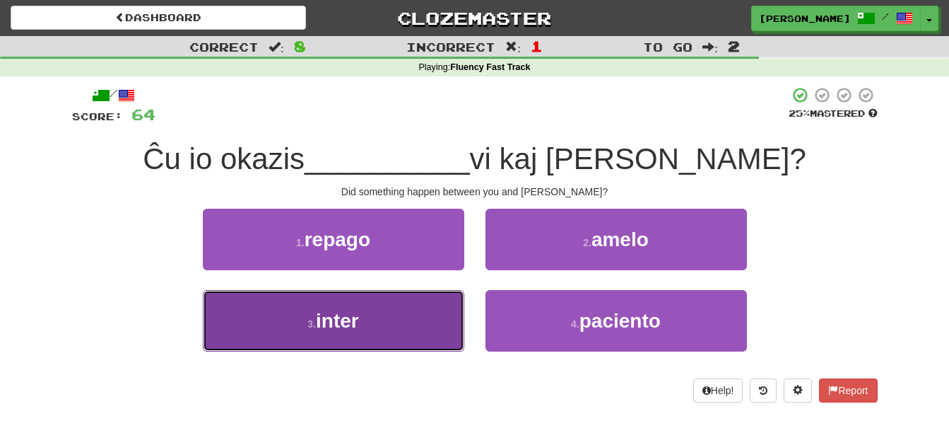
click at [408, 342] on button "3 . inter" at bounding box center [333, 320] width 261 height 61
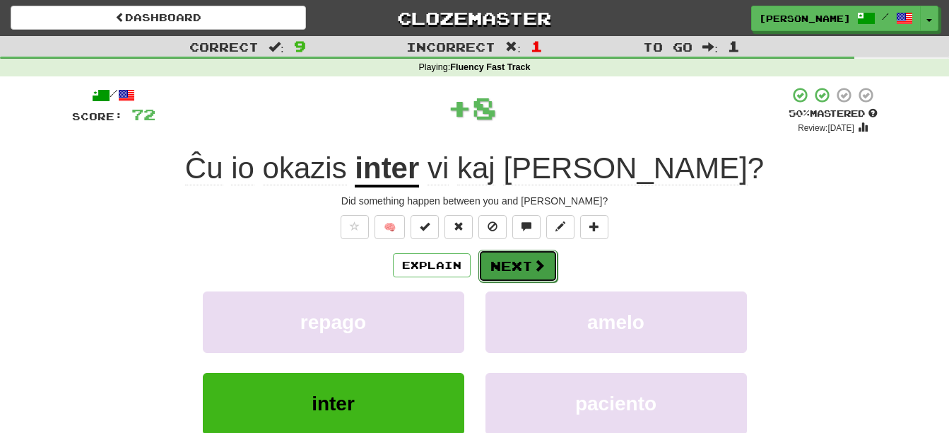
click at [518, 266] on button "Next" at bounding box center [517, 265] width 79 height 33
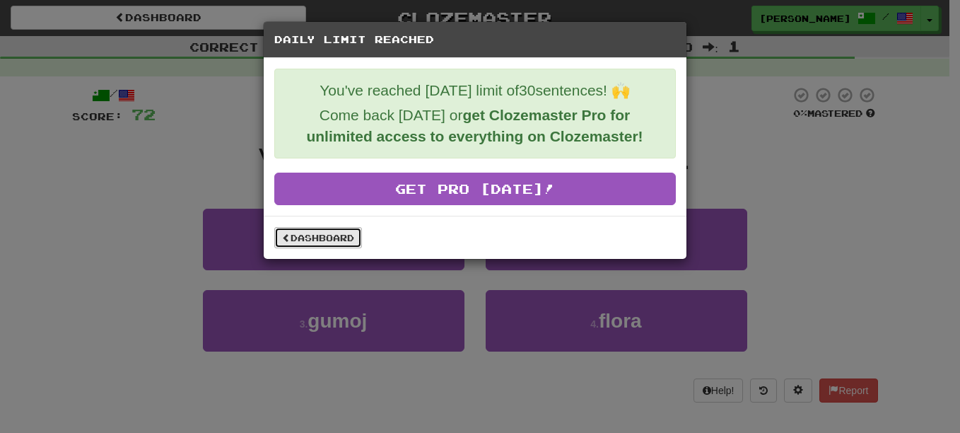
click at [326, 235] on link "Dashboard" at bounding box center [318, 237] width 88 height 21
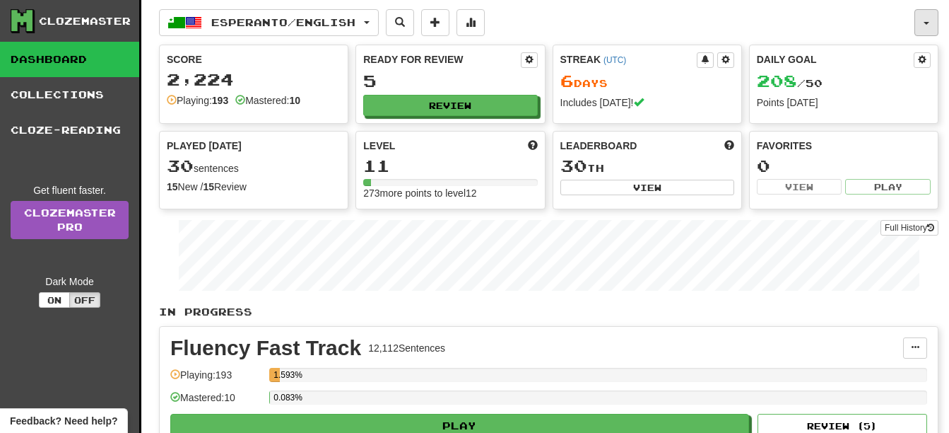
click at [929, 18] on button "button" at bounding box center [927, 22] width 24 height 27
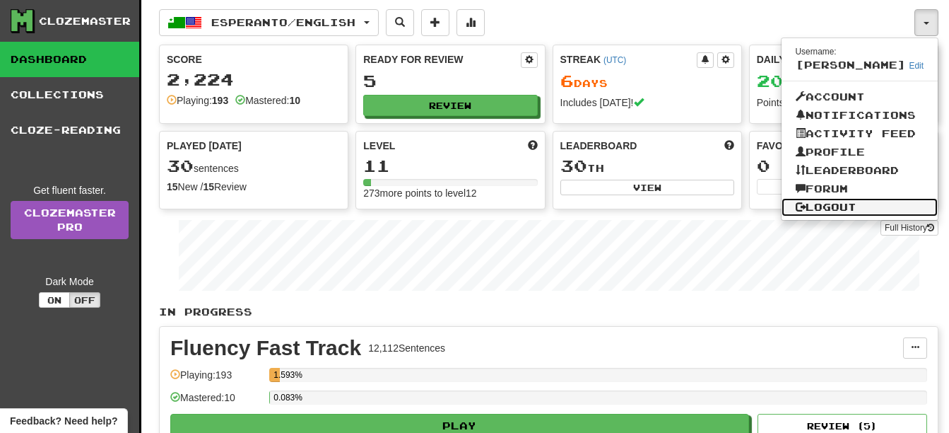
click at [853, 202] on link "Logout" at bounding box center [860, 207] width 157 height 18
